Goal: Information Seeking & Learning: Learn about a topic

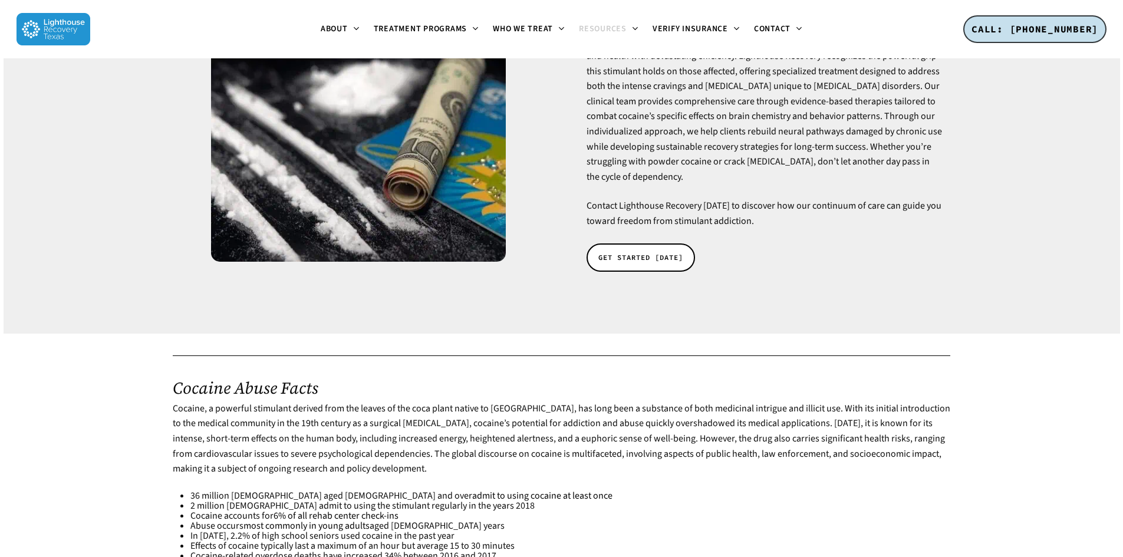
scroll to position [275, 0]
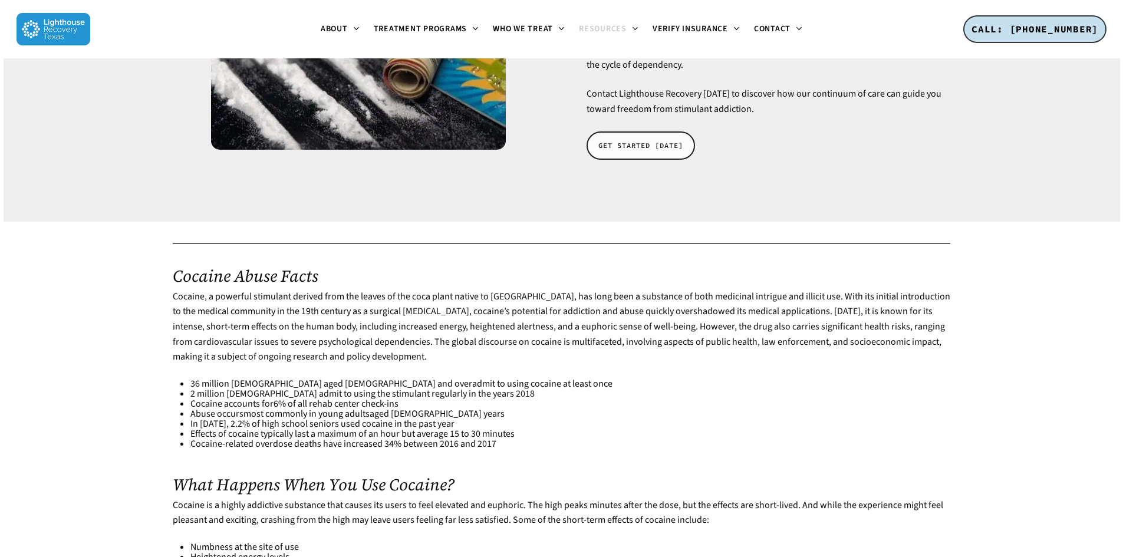
click at [622, 138] on link "GET STARTED [DATE]" at bounding box center [640, 145] width 108 height 28
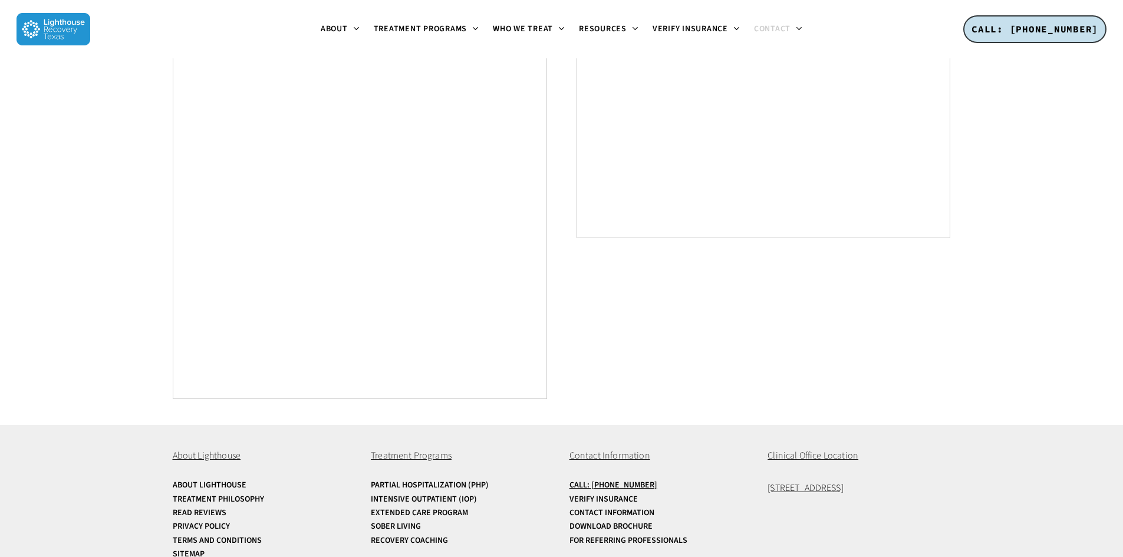
scroll to position [413, 0]
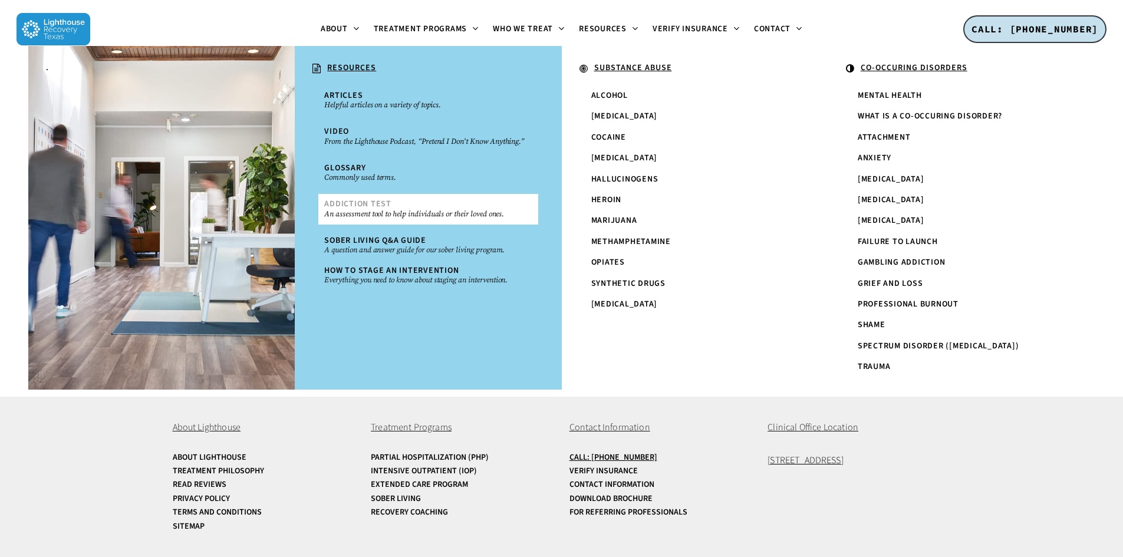
click at [506, 210] on small "An assessment tool to help individuals or their loved ones." at bounding box center [427, 213] width 207 height 9
